Goal: Task Accomplishment & Management: Manage account settings

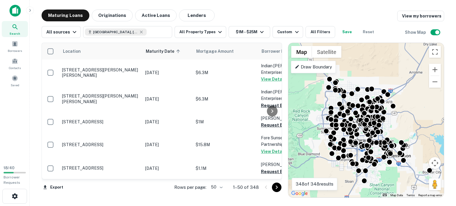
scroll to position [1360, 0]
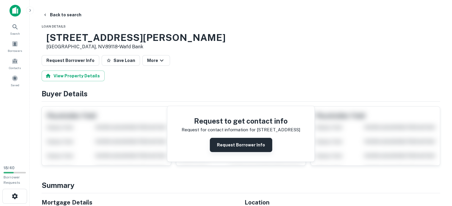
click at [242, 152] on button "Request Borrower Info" at bounding box center [241, 145] width 62 height 14
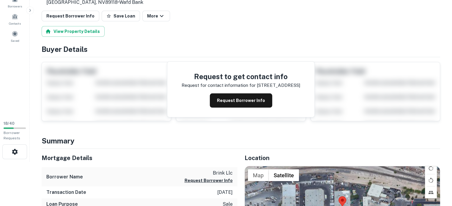
scroll to position [30, 0]
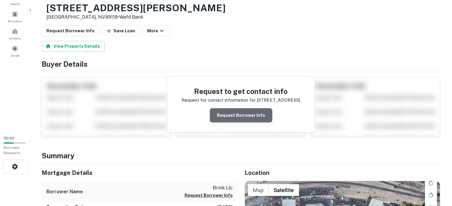
click at [241, 123] on button "Request Borrower Info" at bounding box center [241, 115] width 62 height 14
click at [239, 36] on div "Request Borrower Info Save Loan More" at bounding box center [241, 31] width 398 height 11
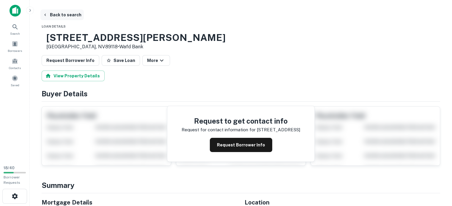
click at [66, 15] on button "Back to search" at bounding box center [61, 15] width 43 height 11
click at [66, 14] on button "Back to search" at bounding box center [61, 15] width 43 height 11
click at [29, 9] on icon "button" at bounding box center [30, 10] width 5 height 5
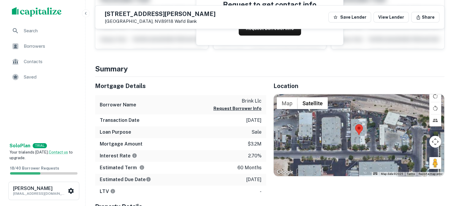
scroll to position [89, 0]
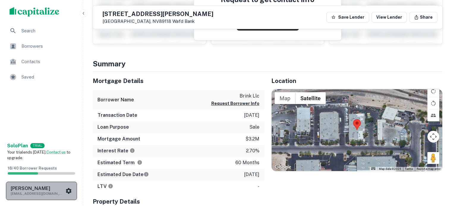
click at [28, 187] on h6 "[PERSON_NAME]" at bounding box center [37, 188] width 53 height 5
